Goal: Transaction & Acquisition: Purchase product/service

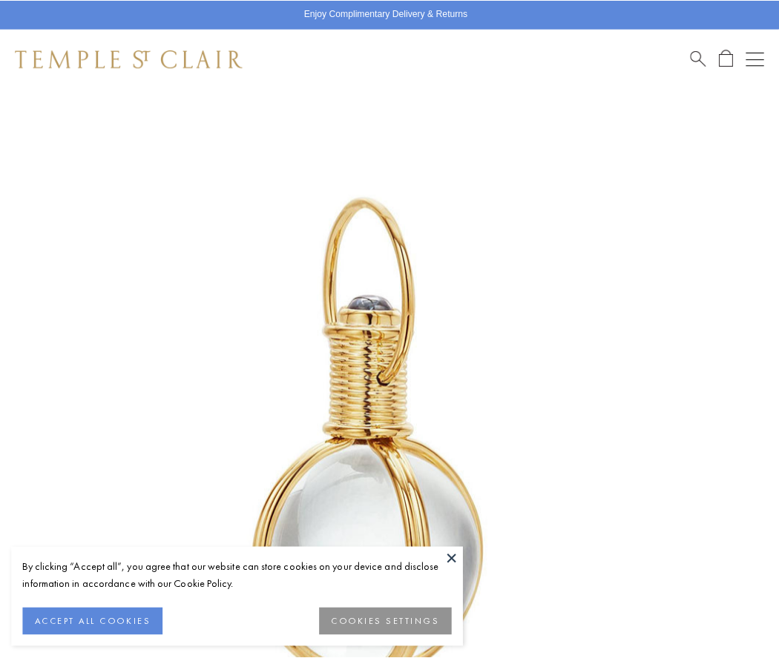
scroll to position [384, 0]
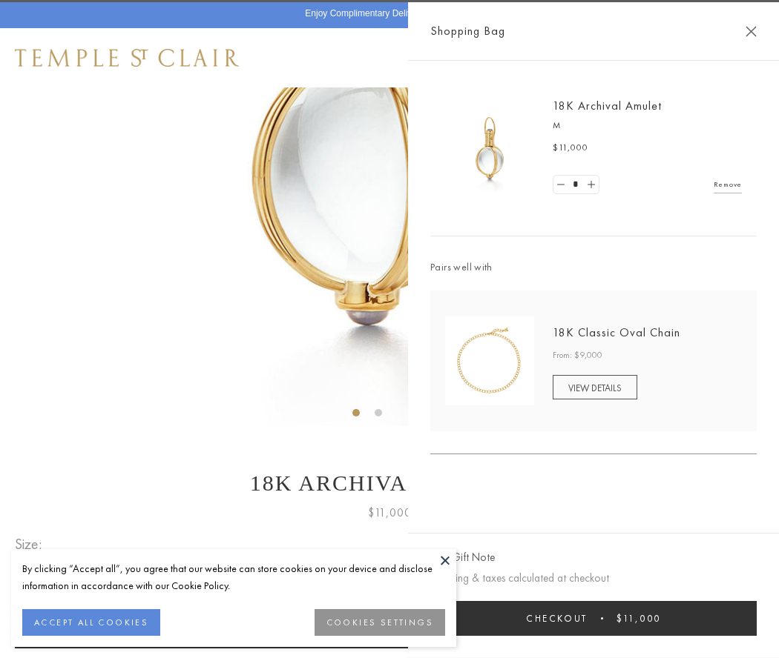
click at [593, 618] on button "Checkout $11,000" at bounding box center [593, 618] width 326 height 35
